Goal: Use online tool/utility: Use online tool/utility

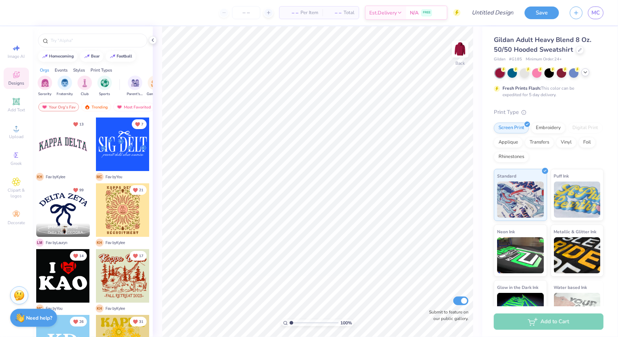
click at [588, 75] on div at bounding box center [585, 72] width 8 height 8
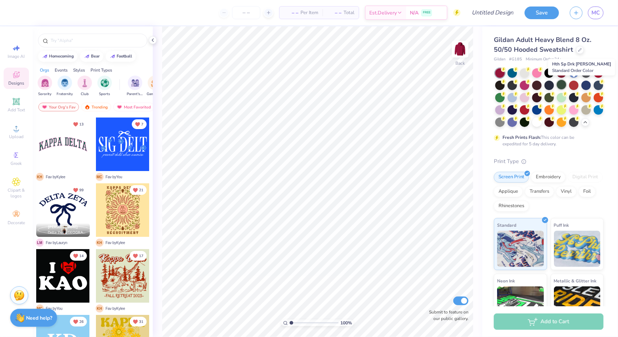
click at [566, 88] on div at bounding box center [560, 84] width 9 height 9
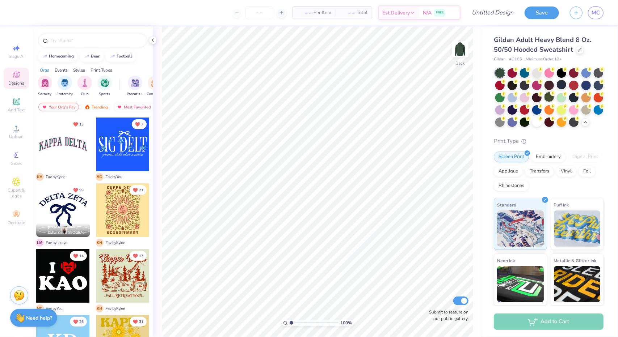
click at [554, 99] on div at bounding box center [548, 96] width 9 height 9
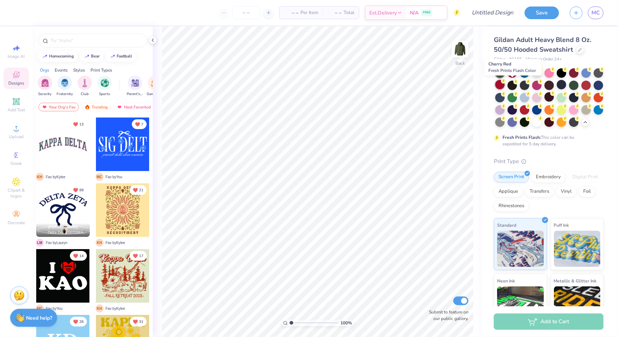
click at [504, 84] on div at bounding box center [499, 84] width 9 height 9
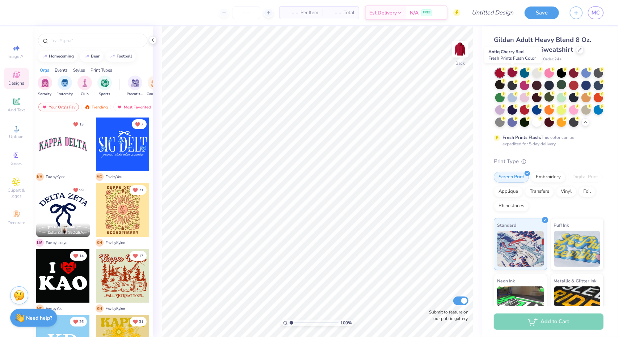
click at [512, 71] on div at bounding box center [511, 72] width 9 height 9
click at [566, 87] on div at bounding box center [560, 84] width 9 height 9
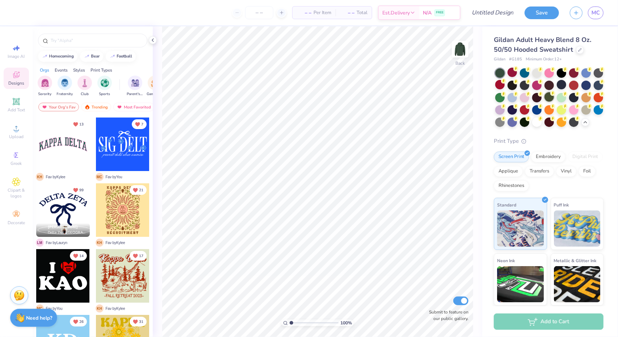
click at [554, 96] on div at bounding box center [548, 96] width 9 height 9
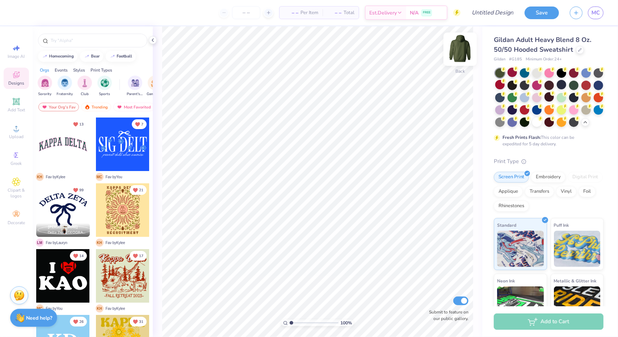
click at [459, 59] on img at bounding box center [459, 49] width 29 height 29
click at [150, 41] on icon at bounding box center [153, 40] width 6 height 6
